Goal: Information Seeking & Learning: Find specific fact

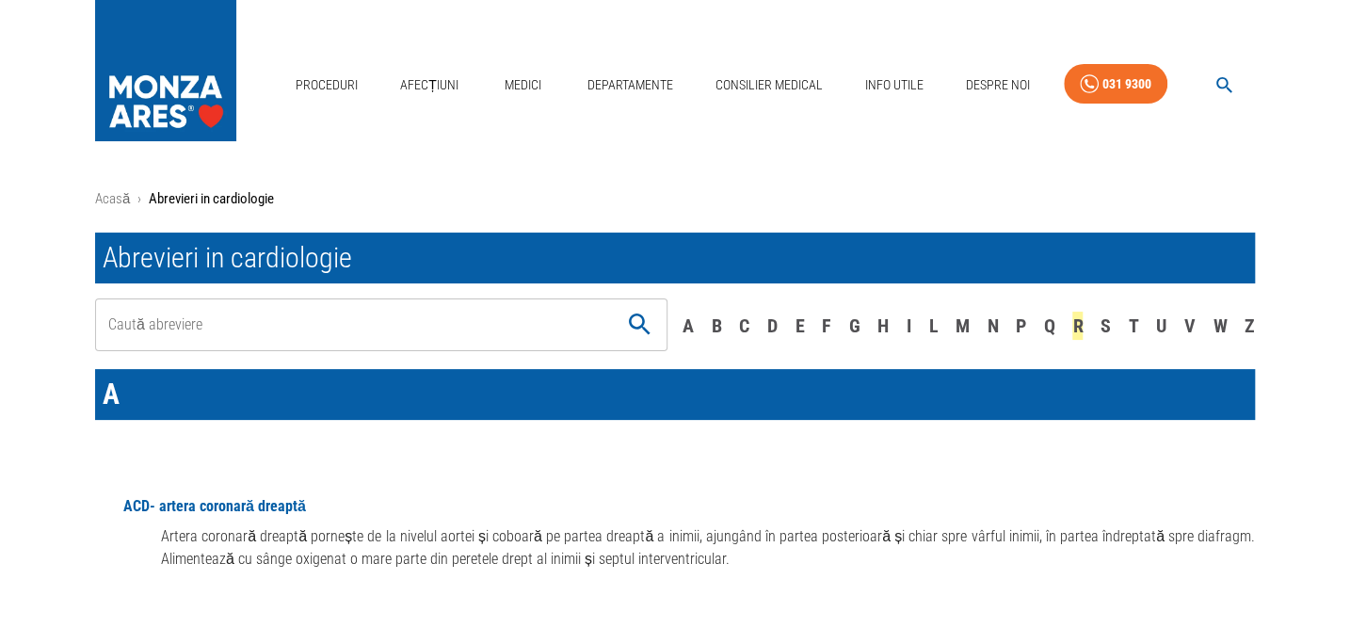
click at [1077, 326] on div "R" at bounding box center [1077, 326] width 10 height 28
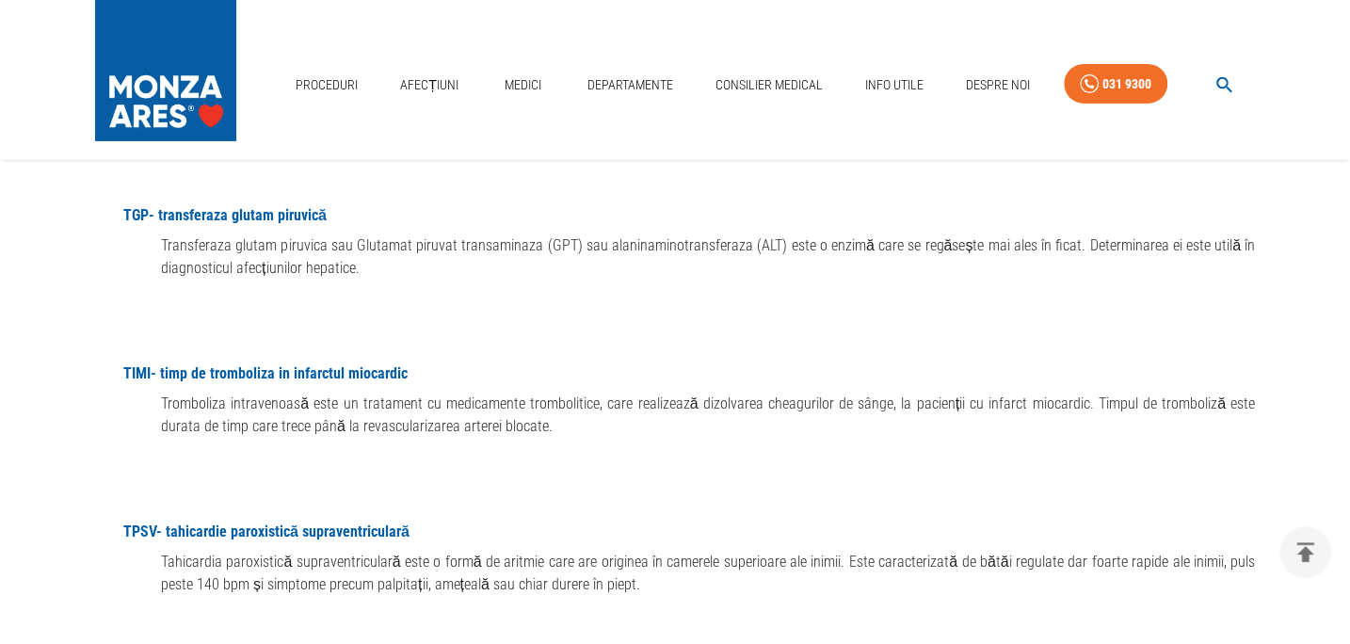
scroll to position [25607, 0]
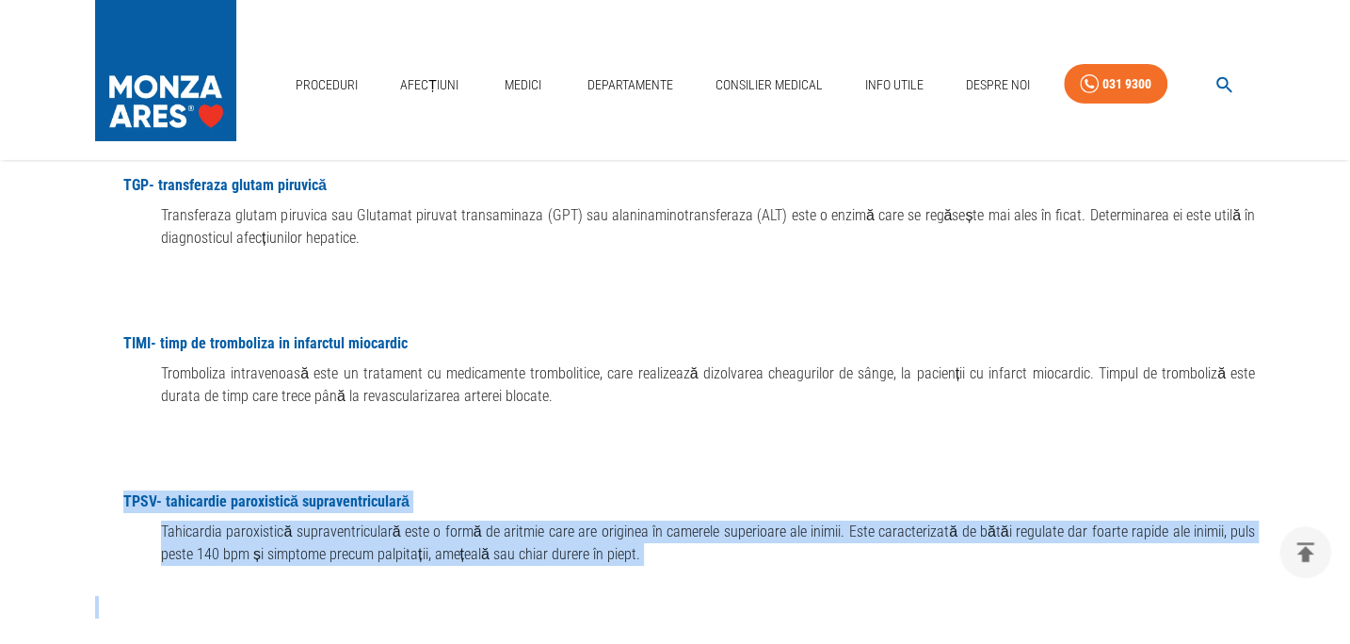
drag, startPoint x: 118, startPoint y: 348, endPoint x: 647, endPoint y: 431, distance: 535.6
copy div "TPSV - tahicardie paroxistică supraventriculară Tahicardia paroxistică supraven…"
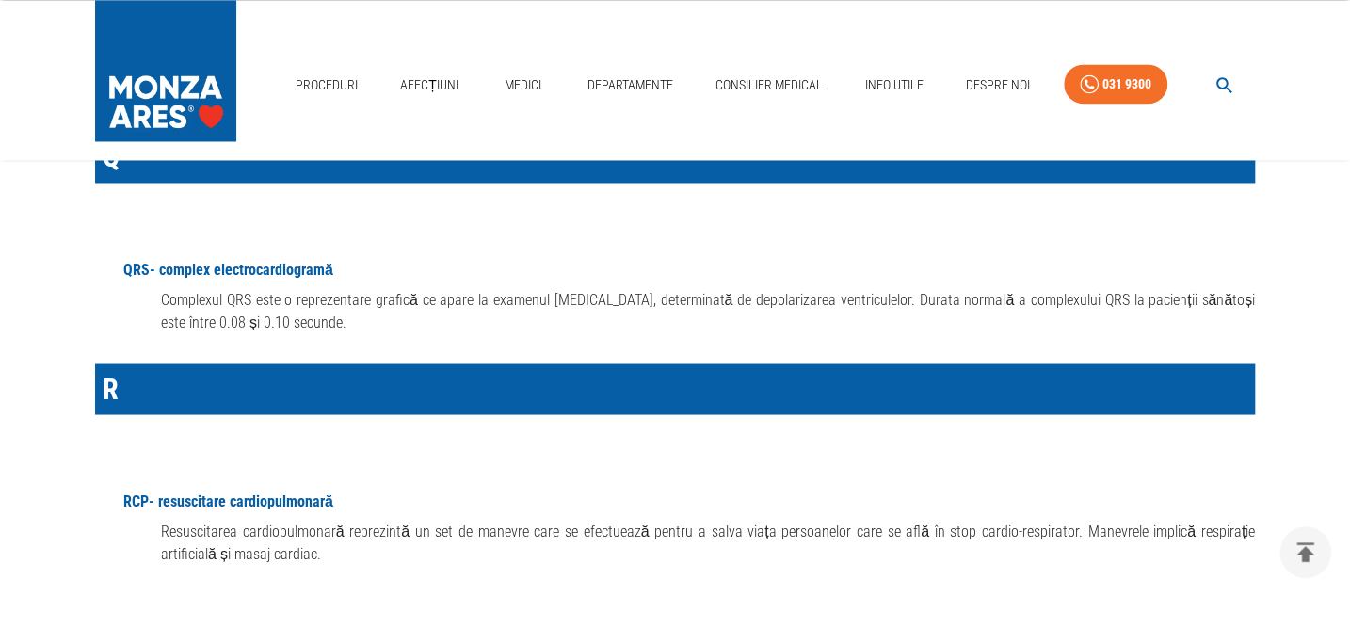
scroll to position [20129, 0]
